Goal: Task Accomplishment & Management: Manage account settings

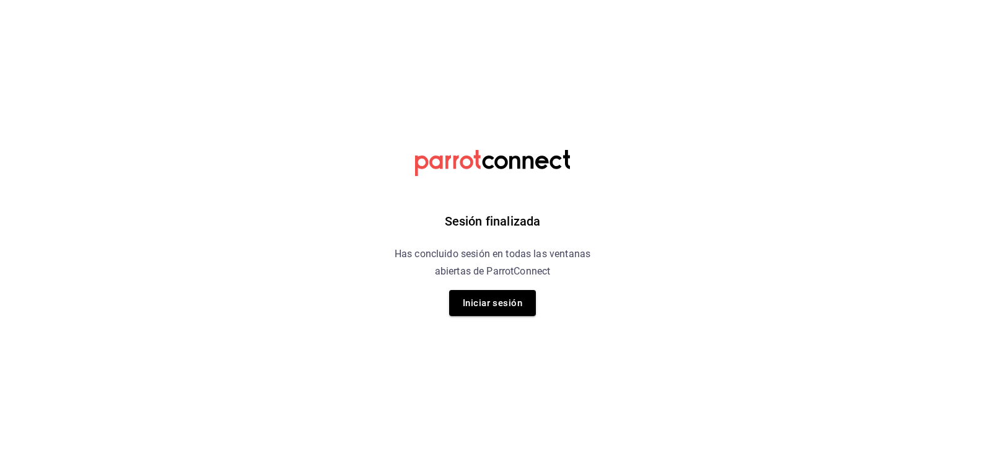
click at [751, 0] on html "Sesión finalizada Has concluido sesión en todas las ventanas abiertas de Parrot…" at bounding box center [492, 0] width 985 height 0
click at [496, 309] on button "Iniciar sesión" at bounding box center [492, 303] width 87 height 26
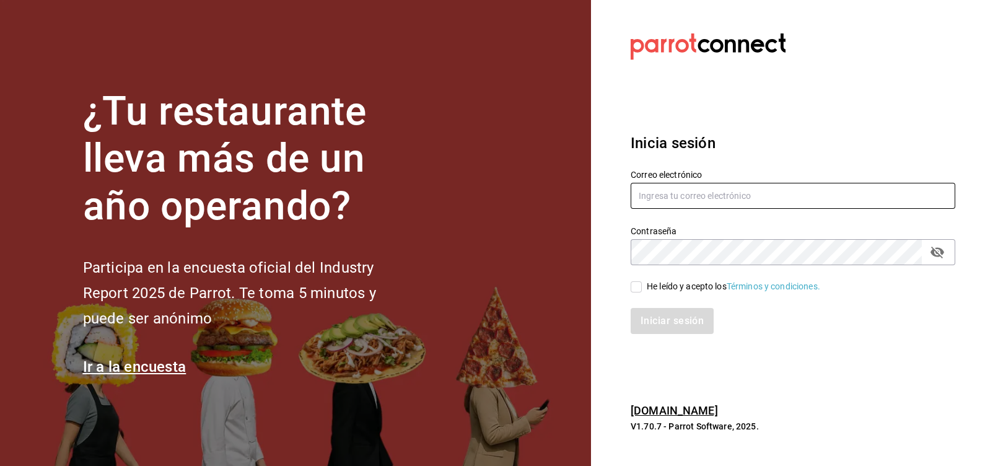
type input "[EMAIL_ADDRESS][DOMAIN_NAME]"
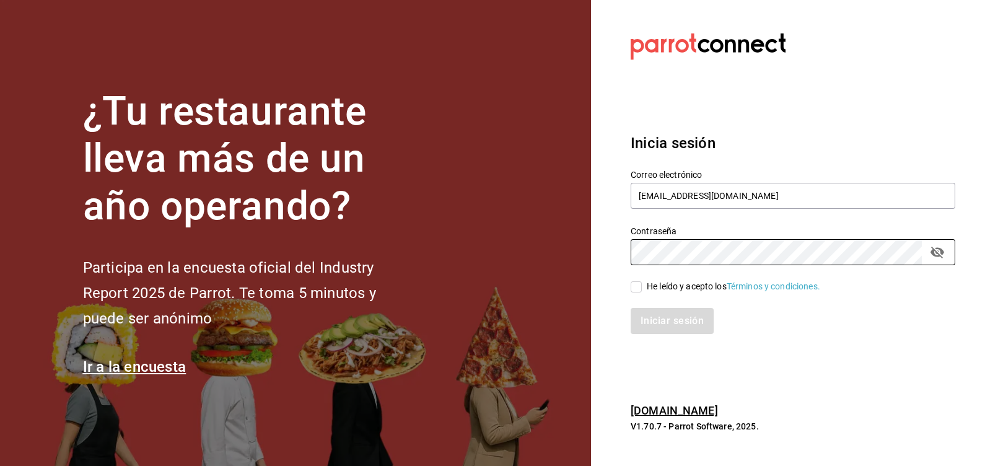
click at [644, 285] on span "He leído y acepto los Términos y condiciones." at bounding box center [731, 286] width 179 height 13
click at [642, 285] on input "He leído y acepto los Términos y condiciones." at bounding box center [636, 286] width 11 height 11
checkbox input "true"
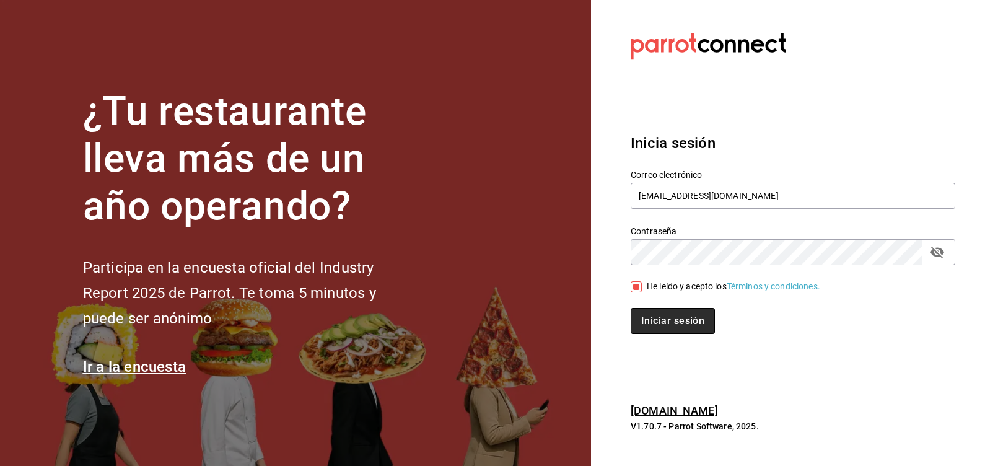
click at [648, 328] on button "Iniciar sesión" at bounding box center [673, 321] width 84 height 26
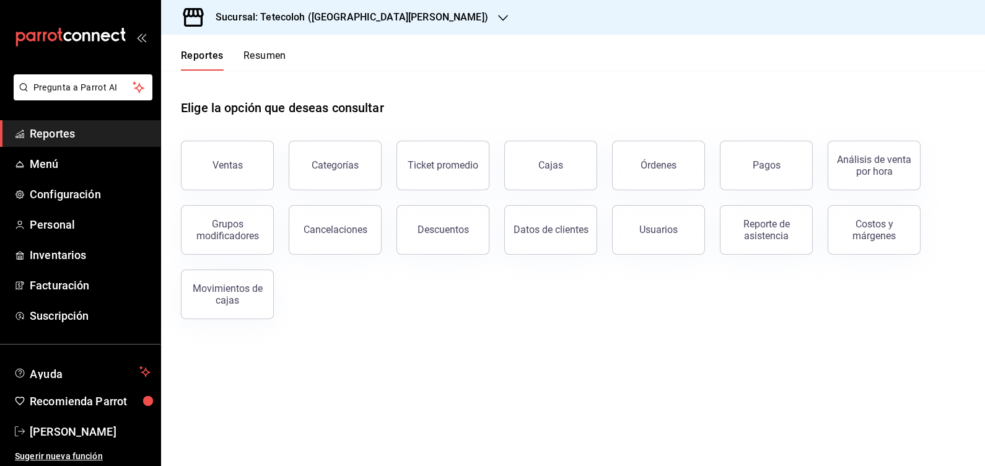
click at [270, 12] on h3 "Sucursal: Tetecoloh (San Agustin)" at bounding box center [347, 17] width 283 height 15
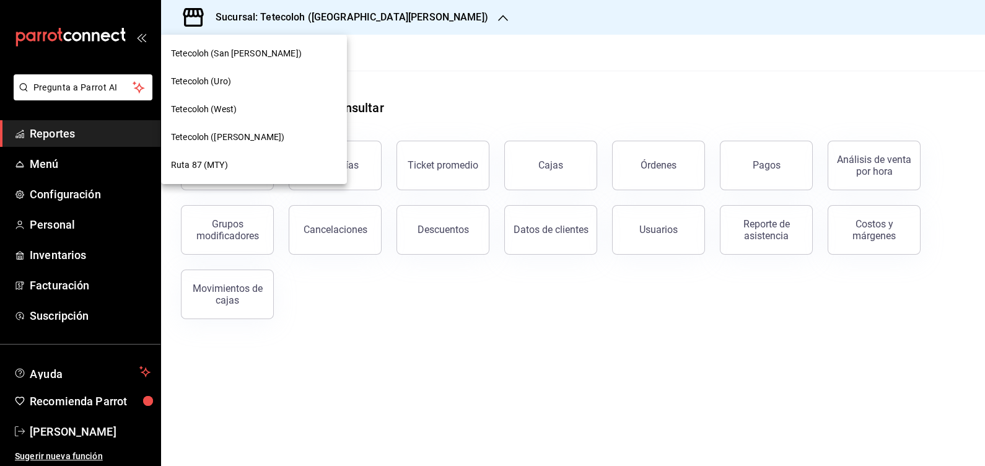
click at [263, 156] on div "Ruta 87 (MTY)" at bounding box center [254, 165] width 186 height 28
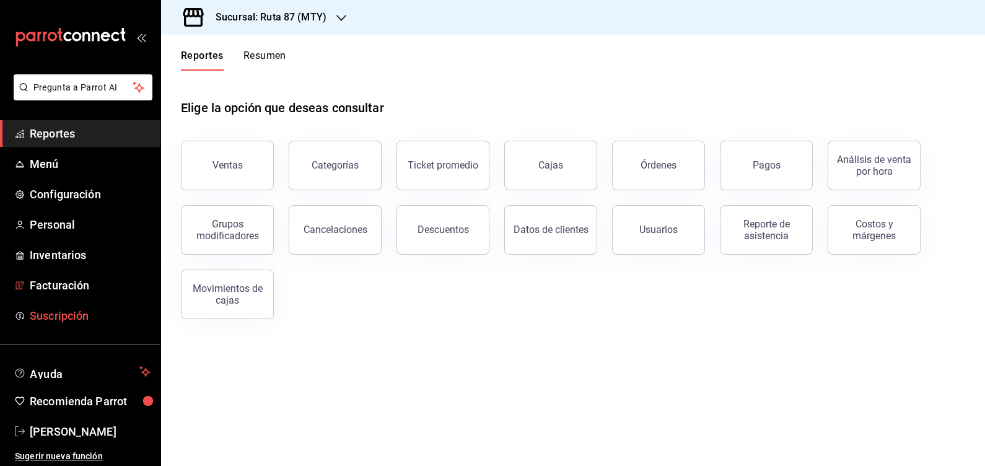
click at [77, 315] on span "Suscripción" at bounding box center [90, 315] width 121 height 17
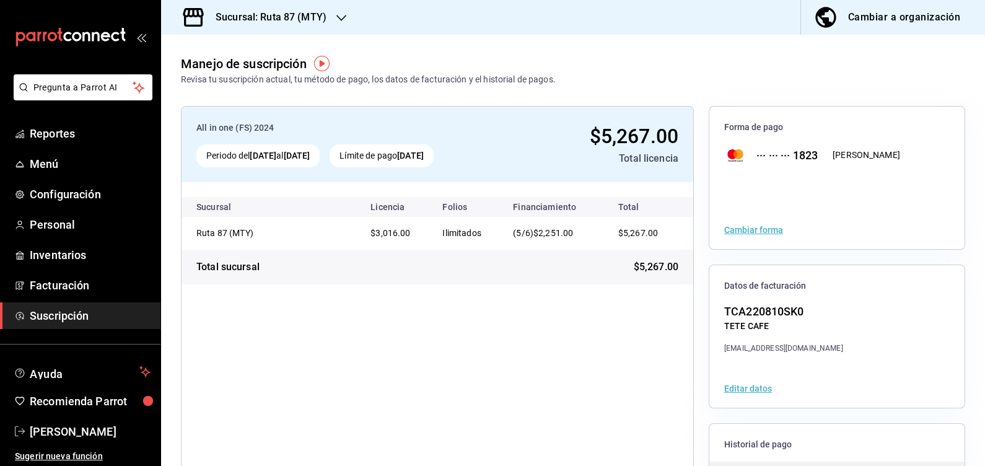
click at [555, 236] on span "$2,251.00" at bounding box center [554, 233] width 40 height 10
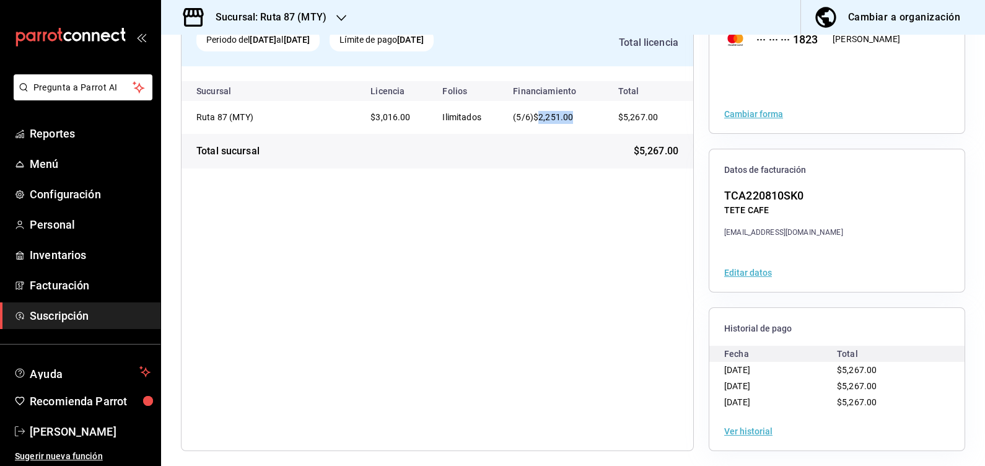
scroll to position [120, 0]
